Goal: Entertainment & Leisure: Consume media (video, audio)

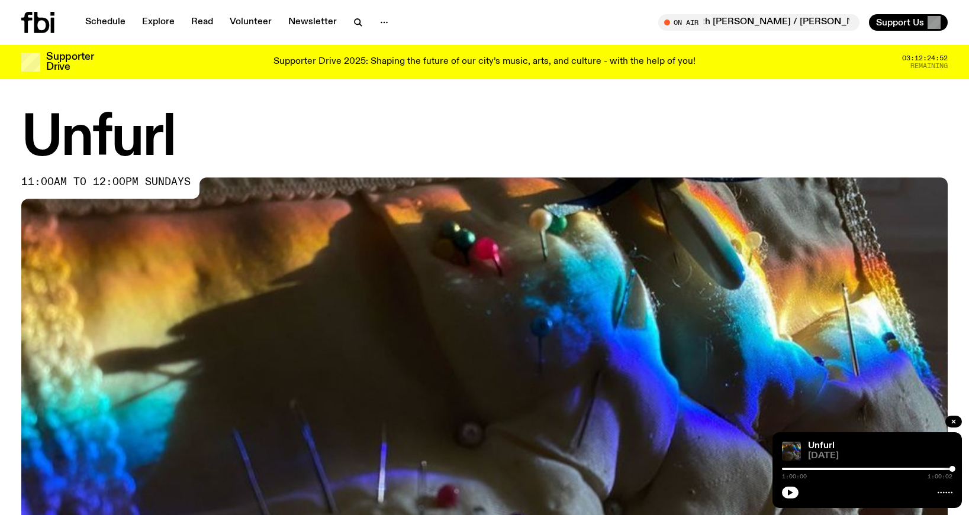
click at [43, 26] on icon at bounding box center [37, 22] width 33 height 21
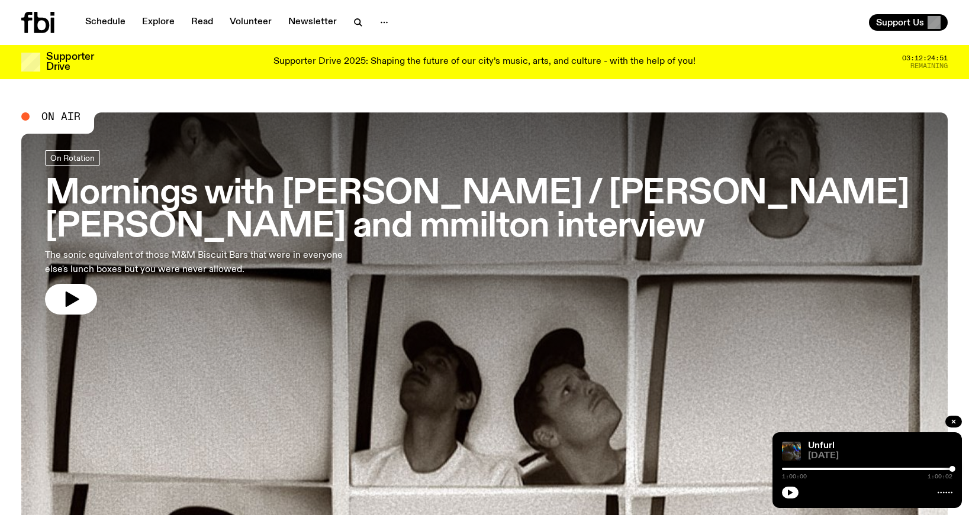
click at [110, 12] on div "Schedule Explore Read Volunteer Newsletter" at bounding box center [250, 22] width 459 height 21
click at [109, 21] on link "Schedule" at bounding box center [105, 22] width 54 height 17
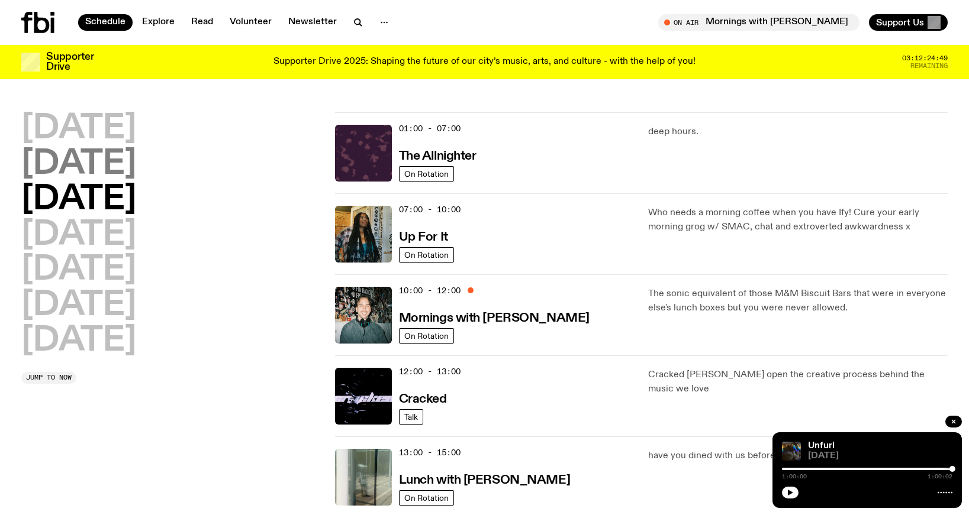
click at [87, 162] on h2 "[DATE]" at bounding box center [78, 164] width 115 height 33
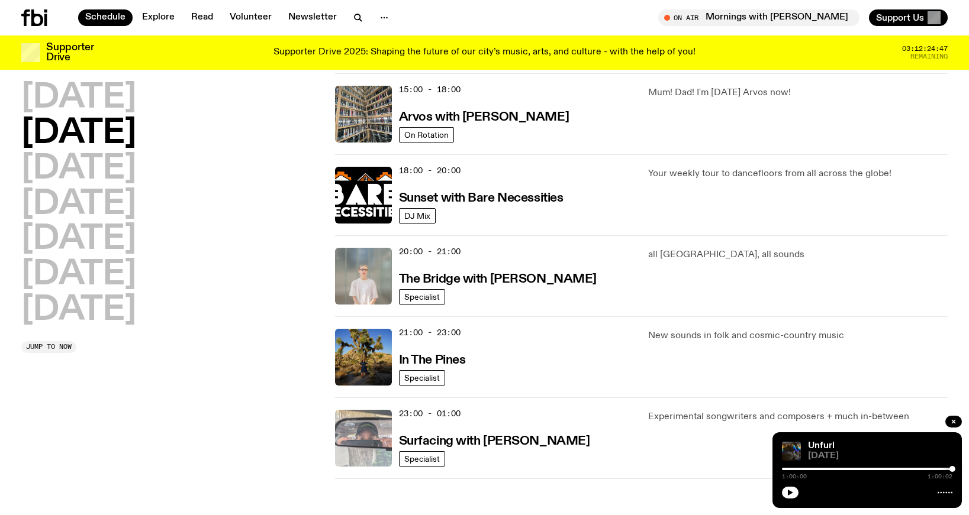
scroll to position [435, 0]
click at [343, 439] on img at bounding box center [363, 438] width 57 height 57
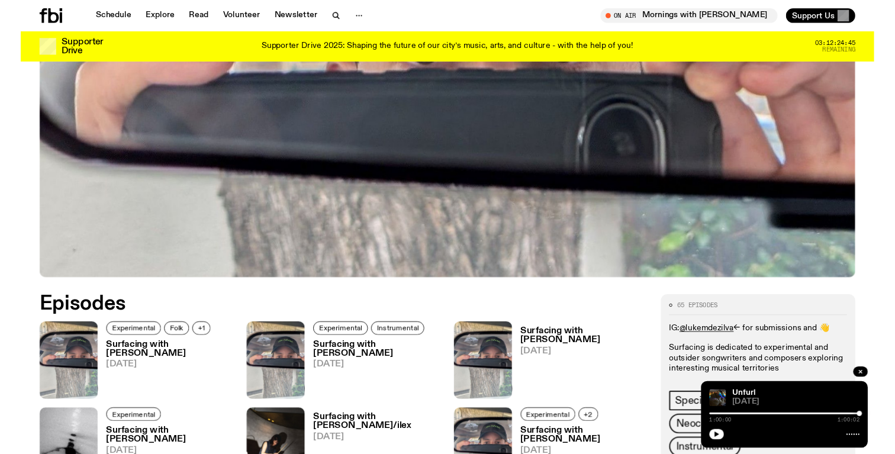
scroll to position [373, 0]
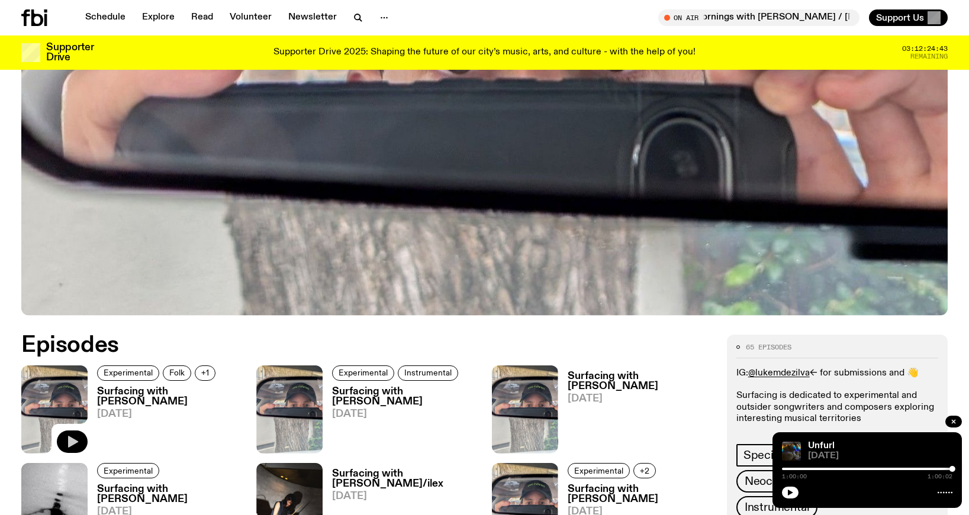
click at [71, 438] on icon "button" at bounding box center [73, 442] width 10 height 12
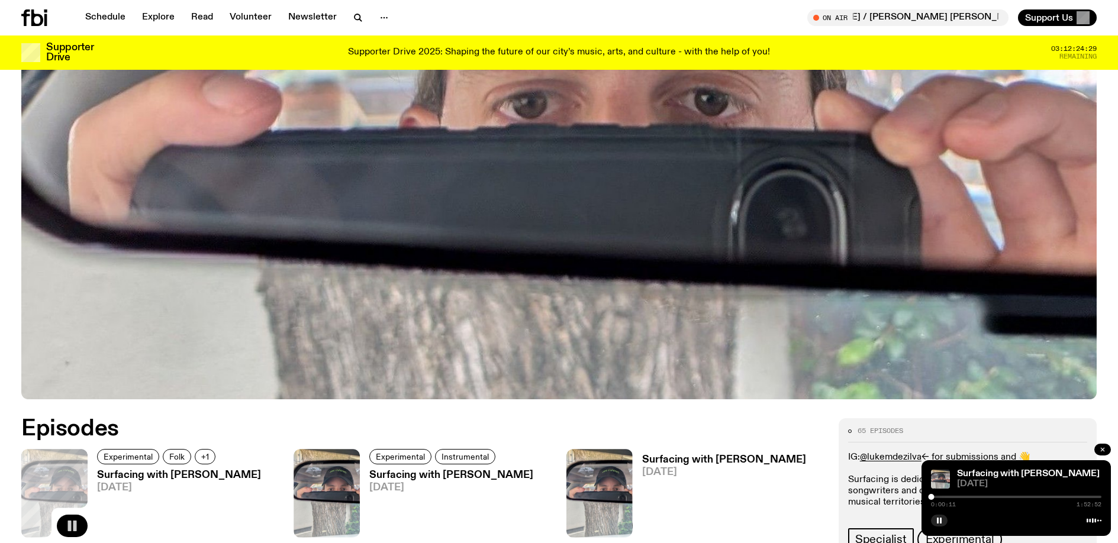
click at [968, 450] on button "button" at bounding box center [1102, 450] width 17 height 12
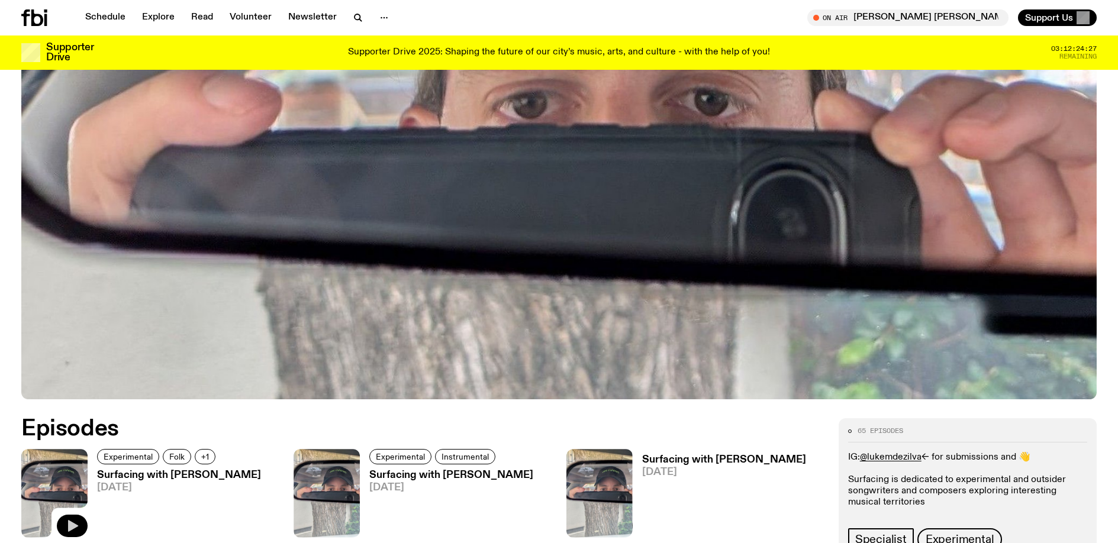
click at [76, 515] on icon "button" at bounding box center [72, 526] width 14 height 14
